Goal: Find contact information: Find contact information

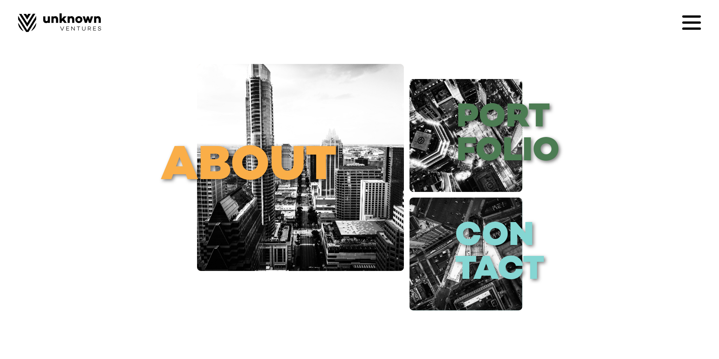
click at [255, 133] on link "about" at bounding box center [300, 167] width 207 height 207
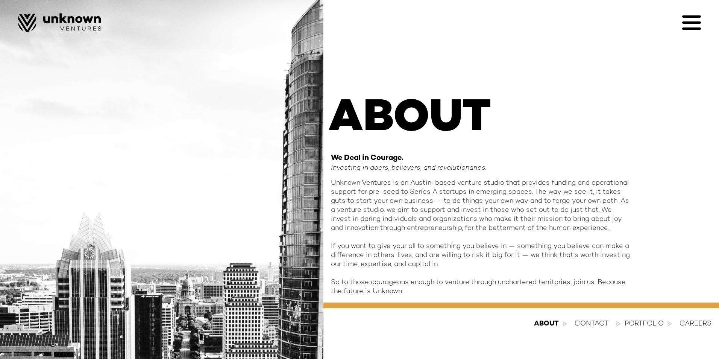
click at [579, 327] on div "contact" at bounding box center [591, 323] width 34 height 9
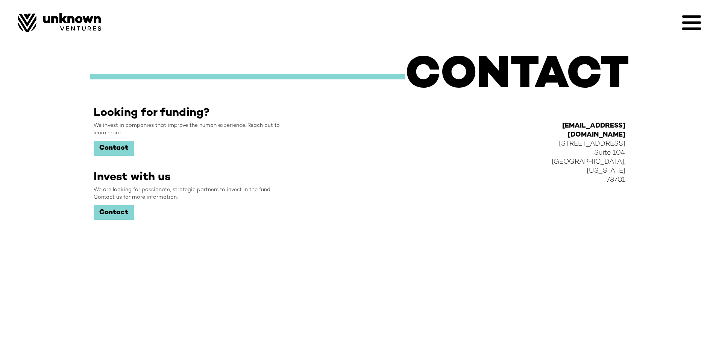
click at [129, 148] on link "Contact" at bounding box center [114, 148] width 40 height 15
drag, startPoint x: 557, startPoint y: 64, endPoint x: 554, endPoint y: 59, distance: 5.0
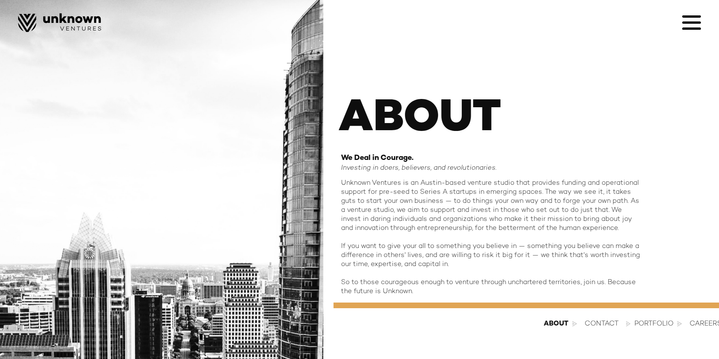
click at [688, 23] on icon at bounding box center [691, 22] width 19 height 2
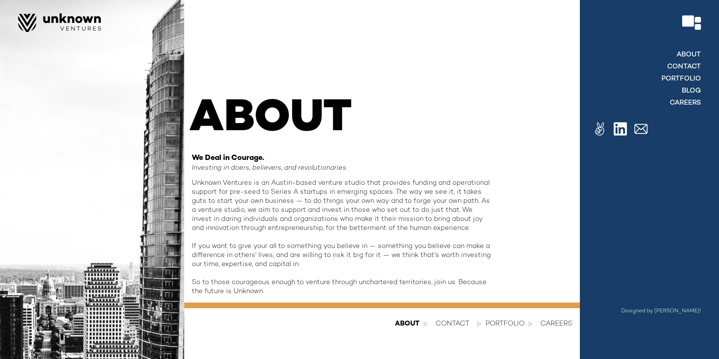
click at [617, 130] on img at bounding box center [620, 128] width 13 height 13
